Goal: Information Seeking & Learning: Learn about a topic

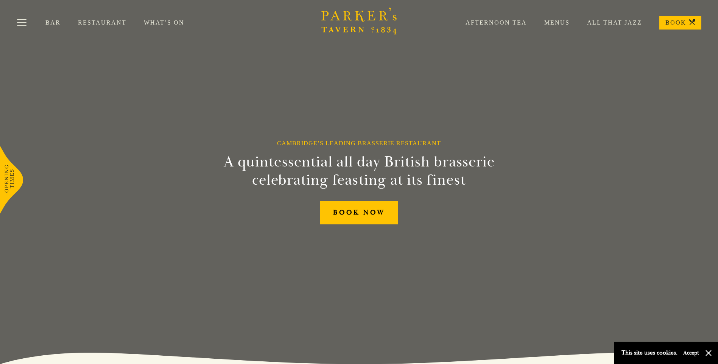
click at [100, 22] on link "Restaurant" at bounding box center [111, 23] width 66 height 8
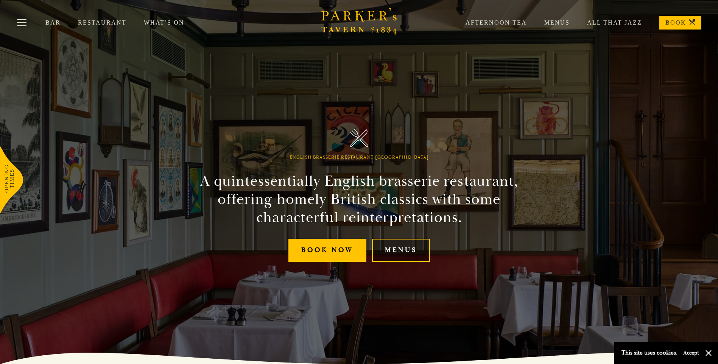
click at [405, 249] on link "Menus" at bounding box center [401, 250] width 58 height 23
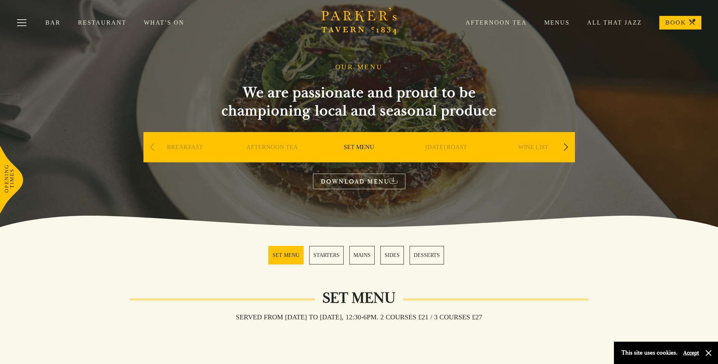
click at [361, 256] on link "MAINS" at bounding box center [361, 255] width 25 height 19
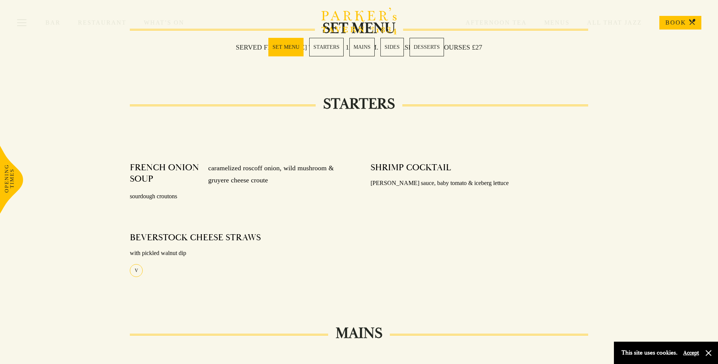
scroll to position [263, 0]
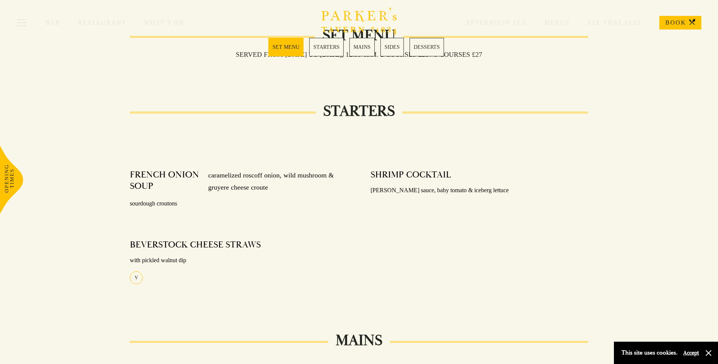
click at [352, 45] on div "Bar Restaurant What’s On Afternoon Tea Menus All That Jazz BOOK" at bounding box center [359, 22] width 718 height 45
click at [361, 47] on link "MAINS" at bounding box center [361, 47] width 25 height 19
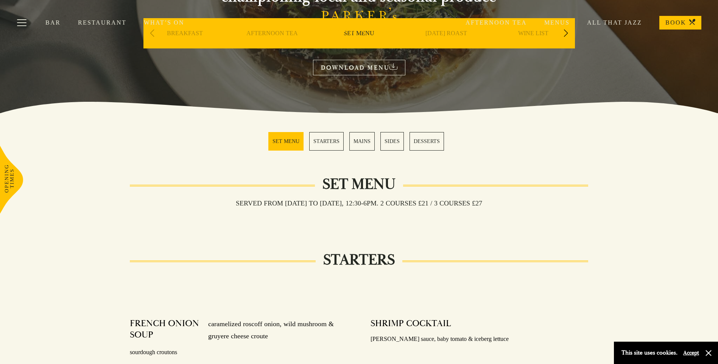
scroll to position [111, 0]
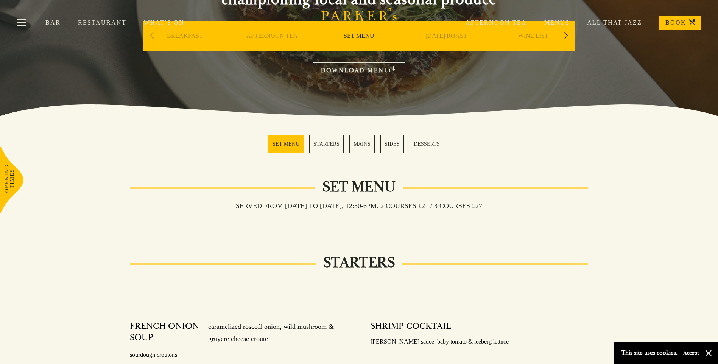
click at [565, 34] on div "Bar Restaurant What’s On Afternoon Tea Menus All That Jazz BOOK" at bounding box center [359, 22] width 718 height 45
click at [561, 21] on link "Menus" at bounding box center [548, 23] width 43 height 8
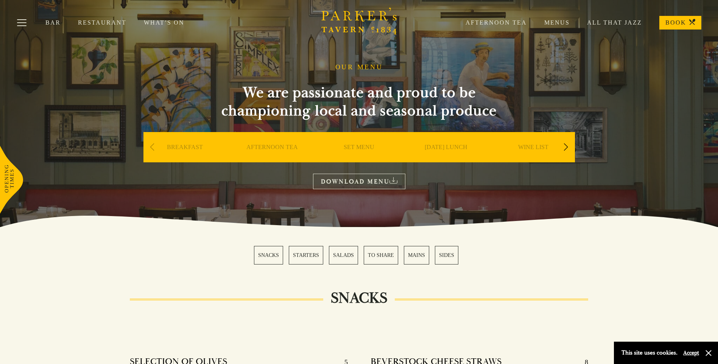
click at [557, 22] on link "Menus" at bounding box center [548, 23] width 43 height 8
click at [414, 253] on link "MAINS" at bounding box center [416, 255] width 25 height 19
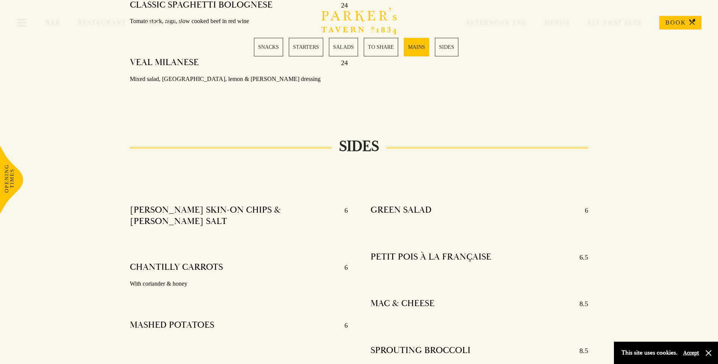
scroll to position [1620, 0]
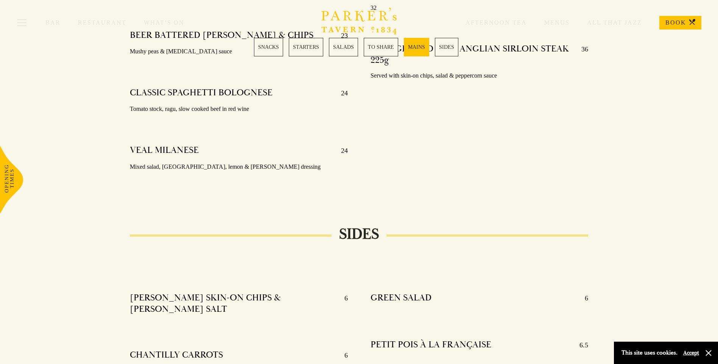
click at [309, 47] on link "STARTERS" at bounding box center [306, 47] width 34 height 19
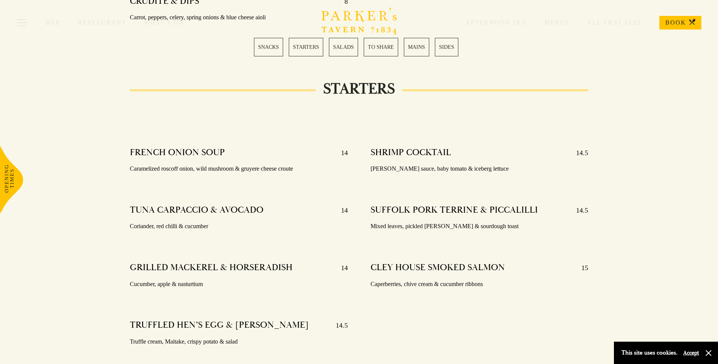
scroll to position [585, 0]
